Goal: Task Accomplishment & Management: Manage account settings

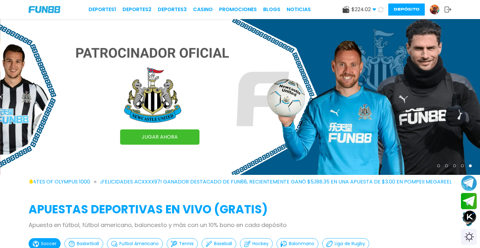
click at [434, 11] on img at bounding box center [435, 10] width 10 height 10
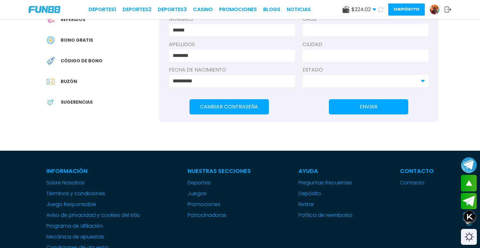
scroll to position [149, 0]
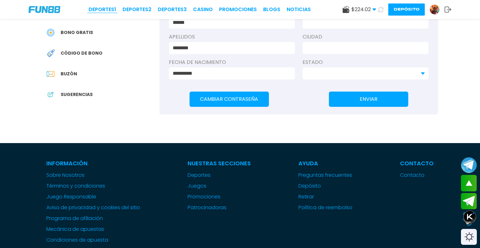
click at [104, 12] on link "Deportes 1" at bounding box center [103, 10] width 28 height 8
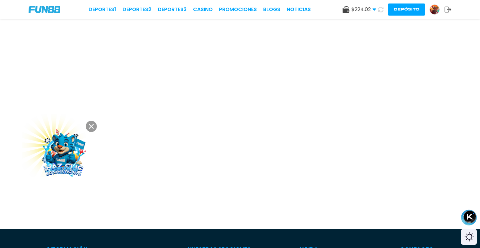
click at [432, 11] on img at bounding box center [435, 10] width 10 height 10
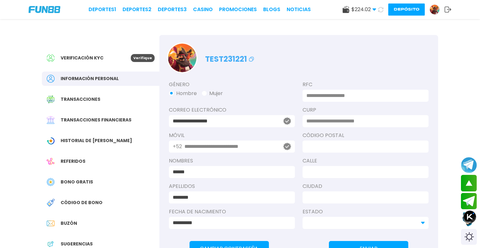
click at [435, 11] on img at bounding box center [435, 10] width 10 height 10
click at [409, 10] on button "Depósito" at bounding box center [406, 9] width 37 height 12
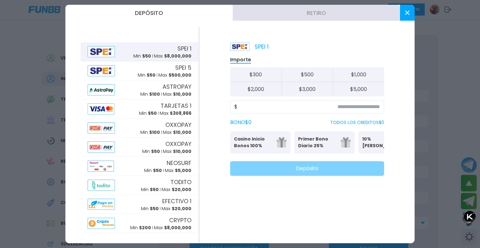
click at [407, 10] on button at bounding box center [407, 13] width 15 height 16
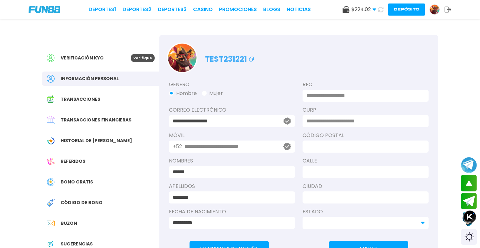
click at [436, 7] on img at bounding box center [435, 10] width 10 height 10
click at [447, 10] on icon at bounding box center [448, 9] width 7 height 6
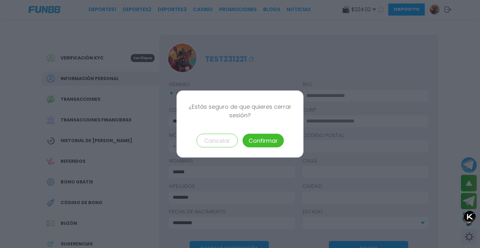
click at [261, 143] on button "Confirmar" at bounding box center [263, 141] width 41 height 14
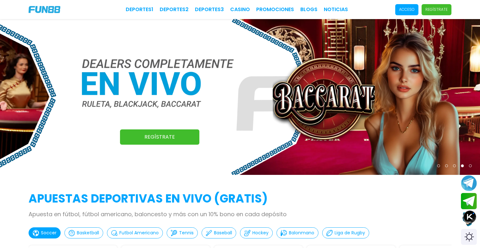
click at [405, 13] on span "Acceso" at bounding box center [406, 9] width 23 height 11
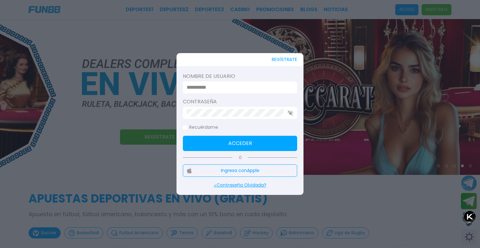
click at [227, 86] on input at bounding box center [238, 88] width 103 height 8
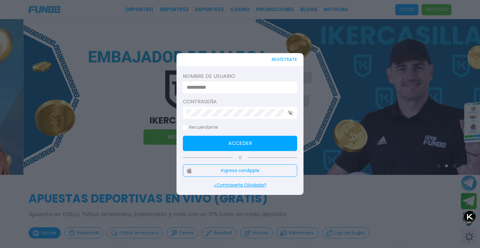
type input "**********"
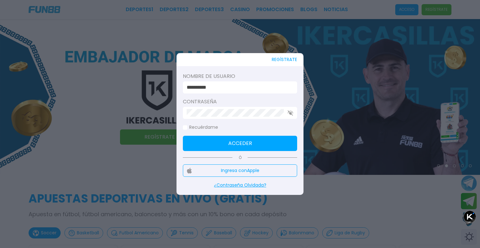
click at [293, 112] on div at bounding box center [240, 113] width 114 height 12
click at [289, 113] on icon "button" at bounding box center [291, 112] width 6 height 5
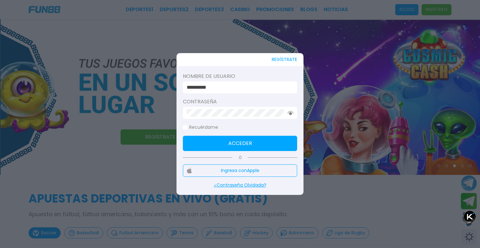
click at [289, 113] on icon "button" at bounding box center [291, 113] width 6 height 4
